Goal: Task Accomplishment & Management: Manage account settings

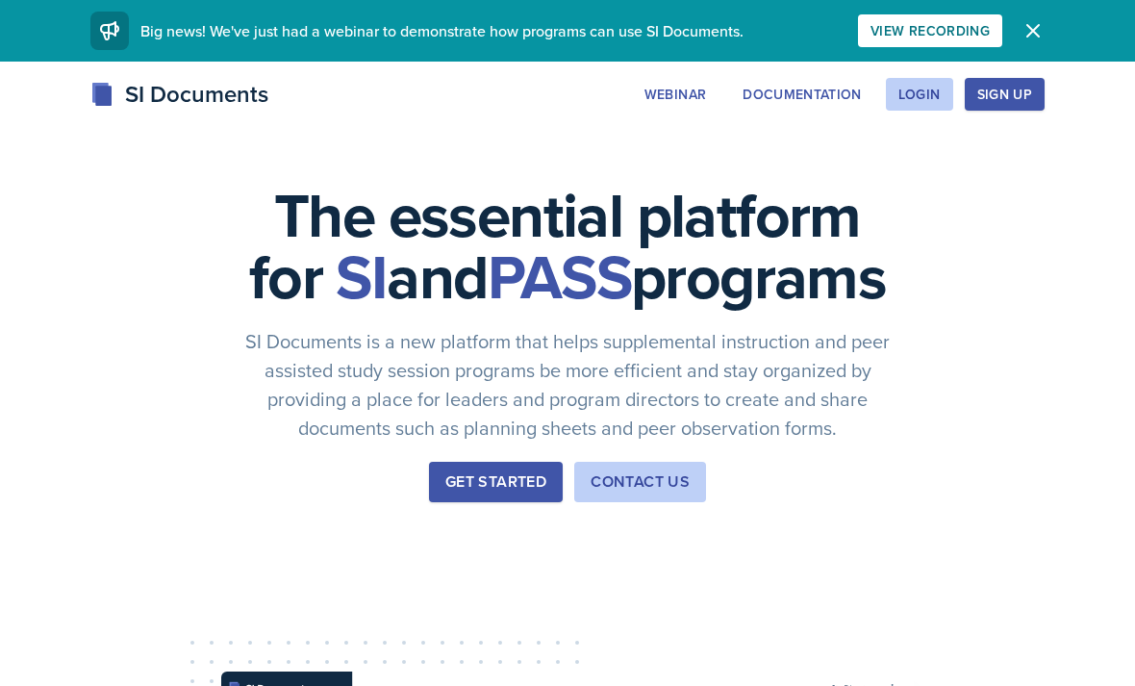
click at [931, 109] on button "Login" at bounding box center [919, 94] width 67 height 33
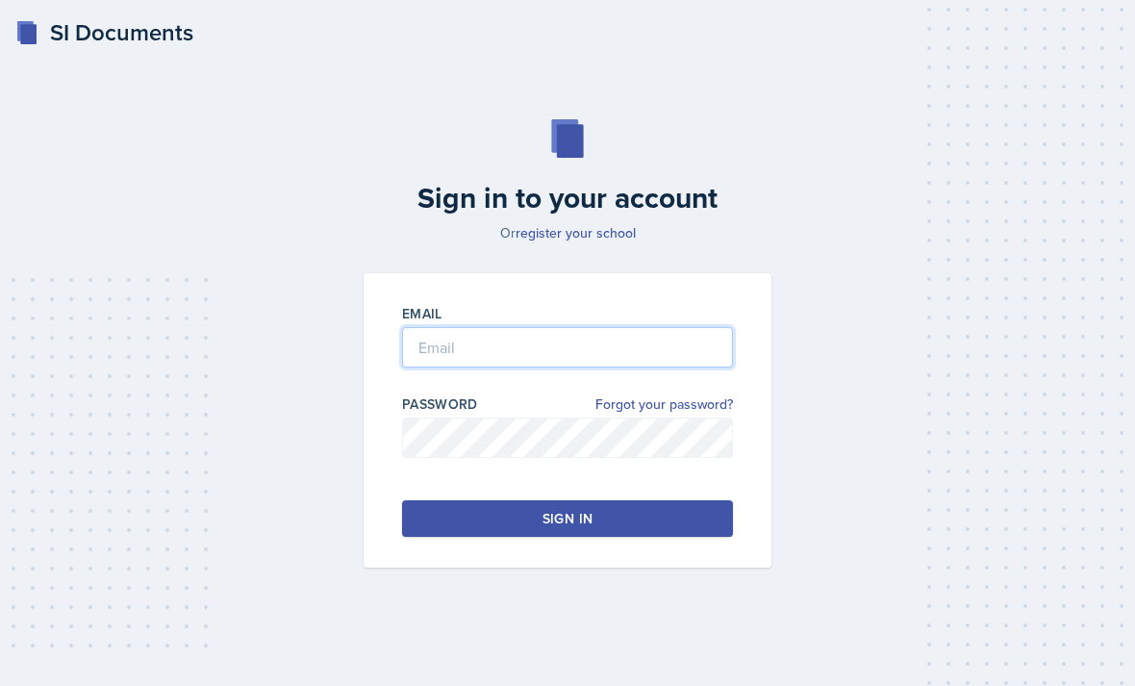
click at [653, 368] on input "email" at bounding box center [567, 347] width 331 height 40
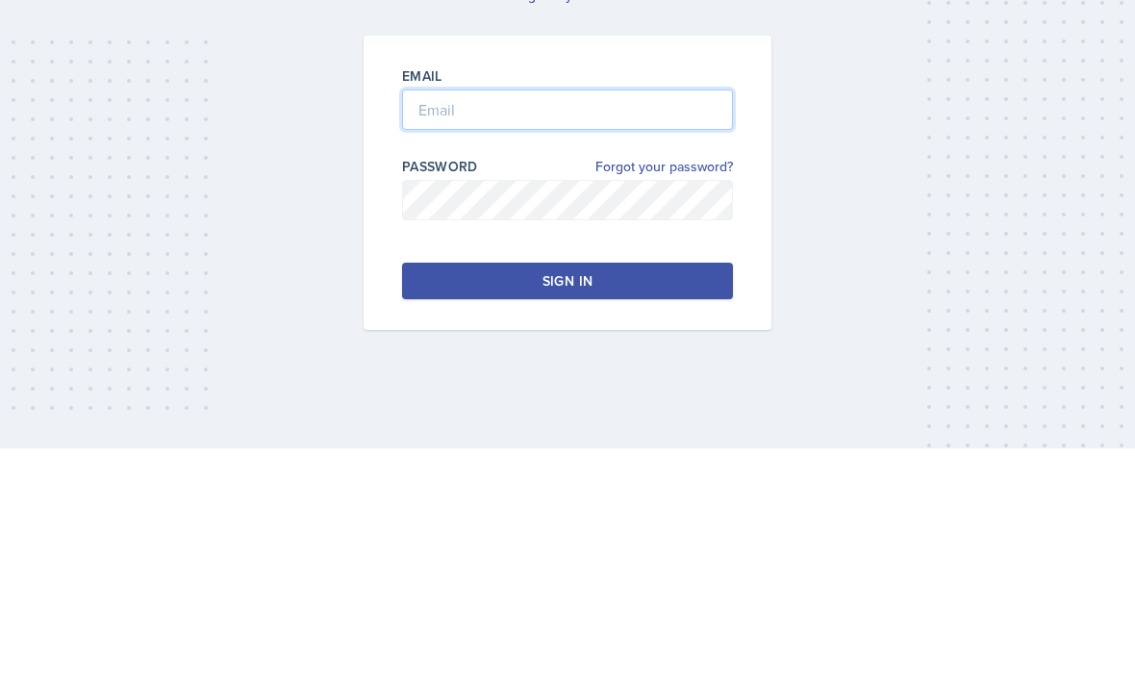
scroll to position [62, 0]
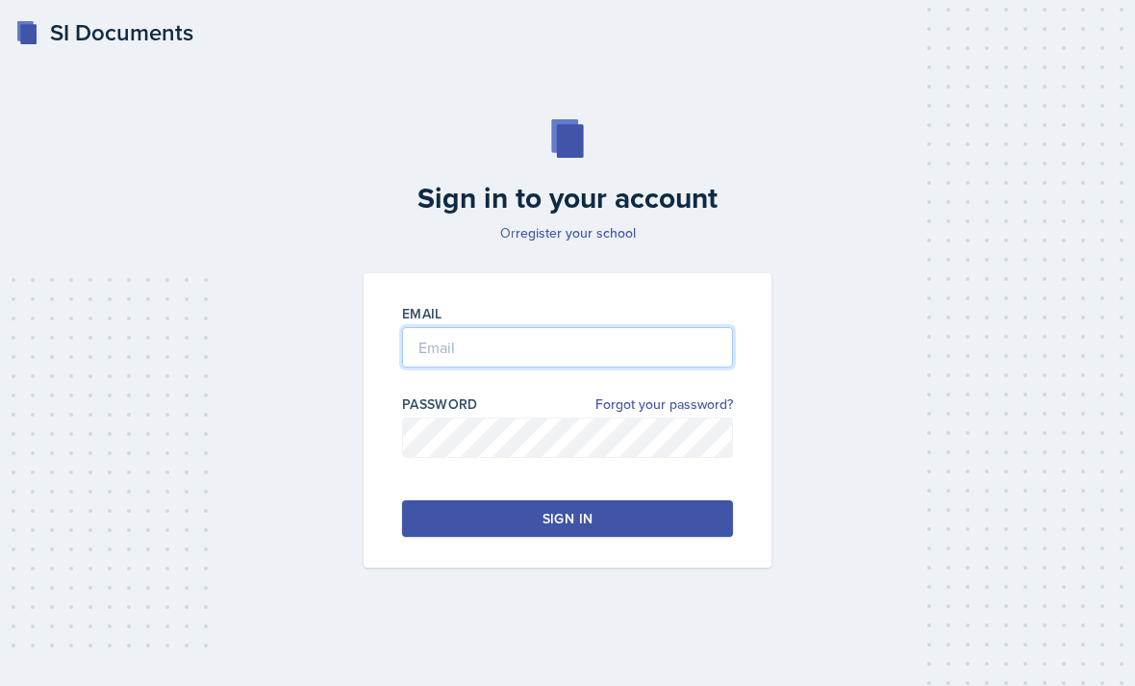
type input "[EMAIL_ADDRESS][DOMAIN_NAME]"
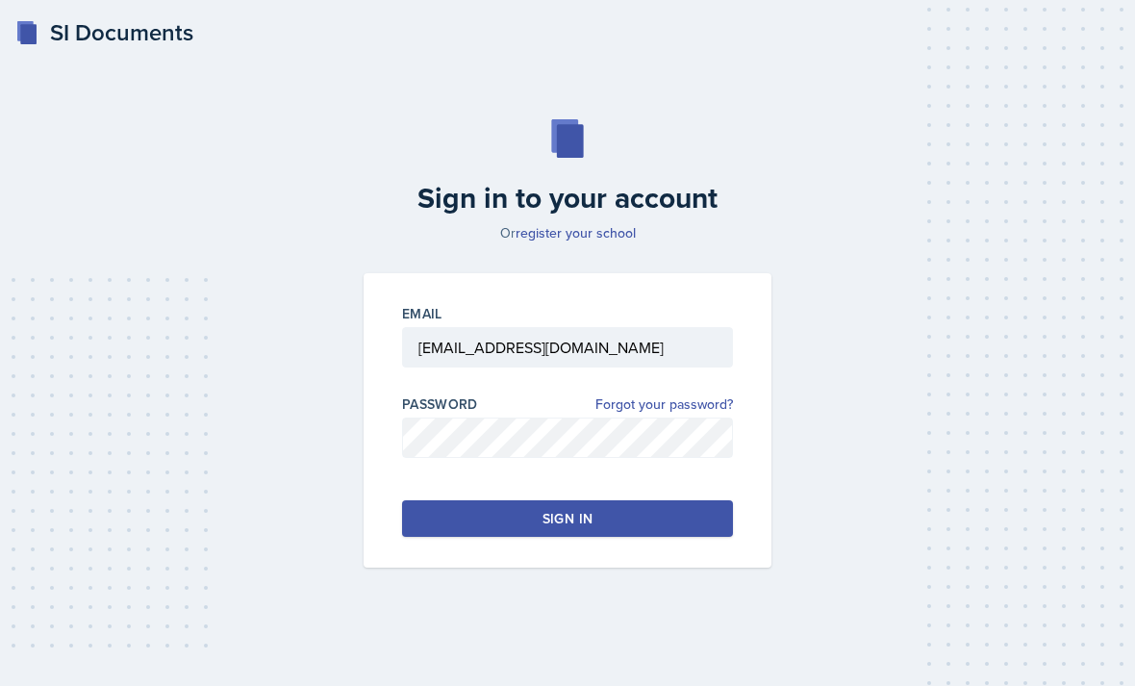
click at [691, 500] on button "Sign in" at bounding box center [567, 518] width 331 height 37
click at [609, 395] on link "Forgot your password?" at bounding box center [665, 405] width 138 height 20
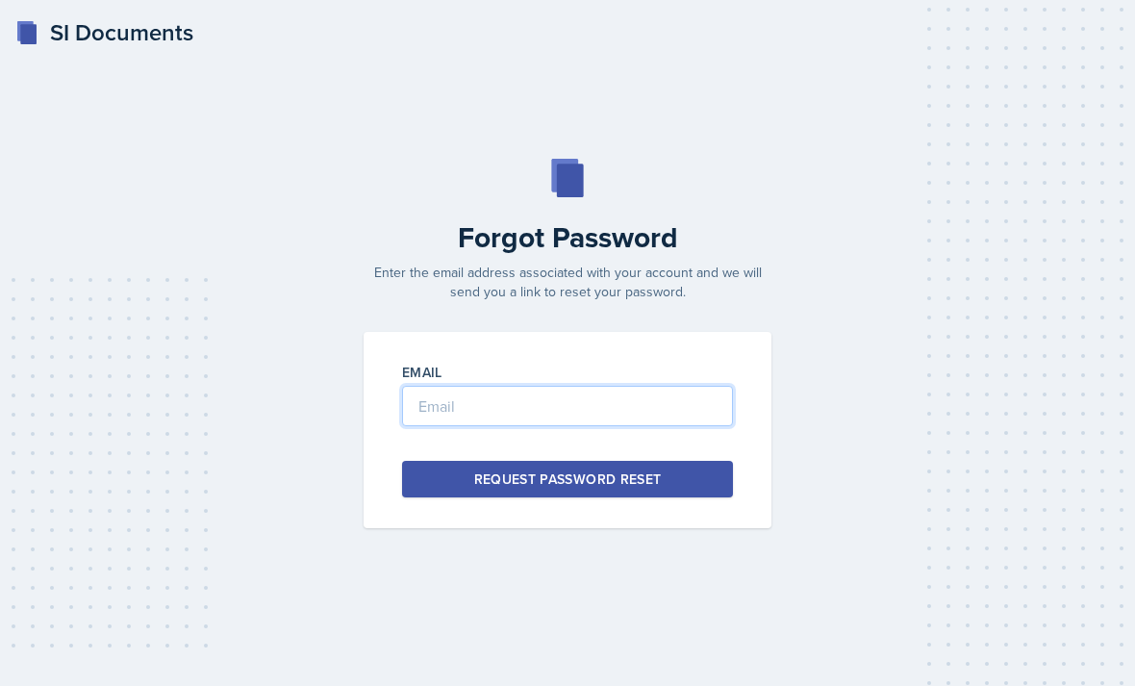
click at [441, 426] on input "email" at bounding box center [567, 406] width 331 height 40
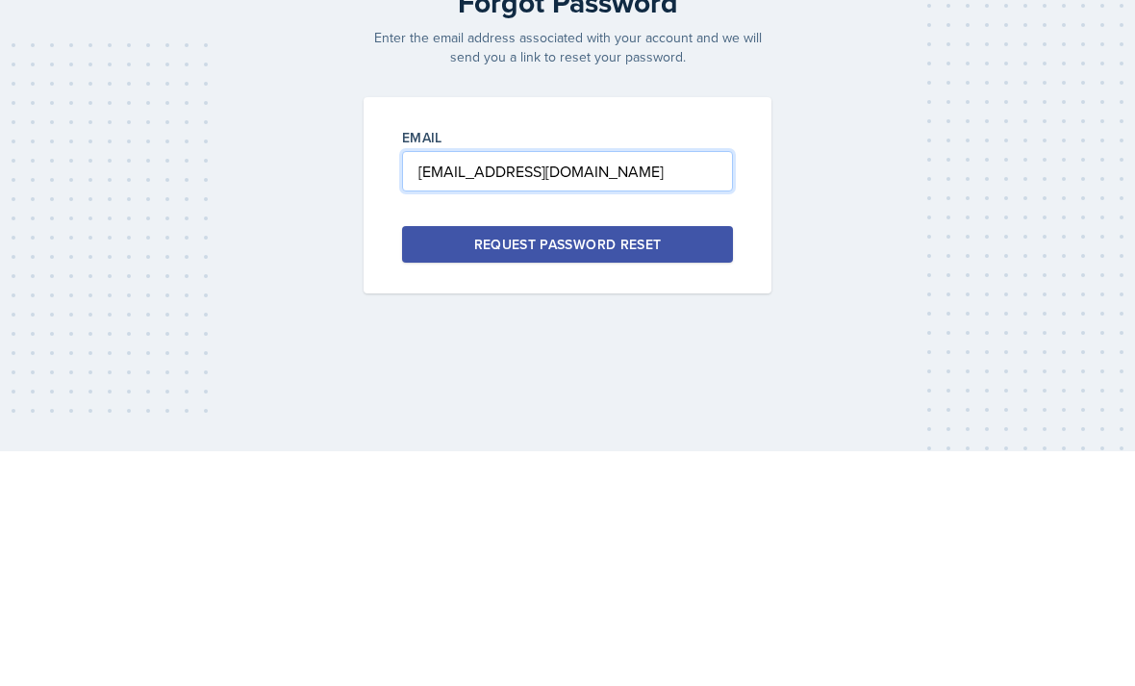
type input "[EMAIL_ADDRESS][DOMAIN_NAME]"
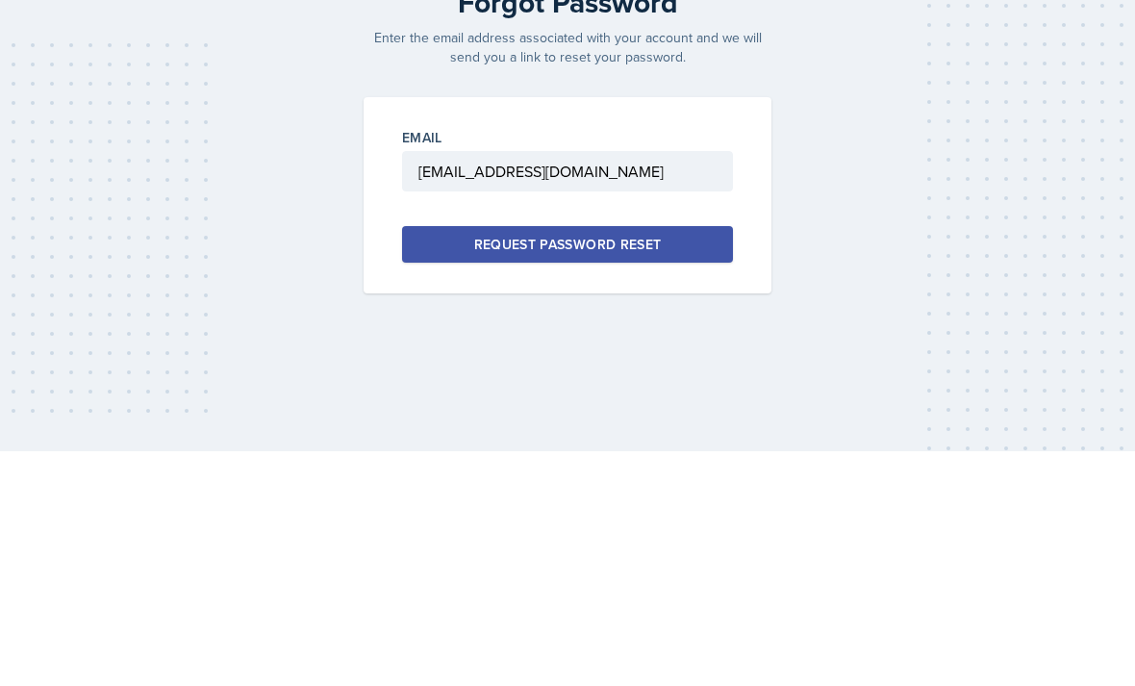
click at [684, 461] on button "Request Password Reset" at bounding box center [567, 479] width 331 height 37
